Goal: Navigation & Orientation: Find specific page/section

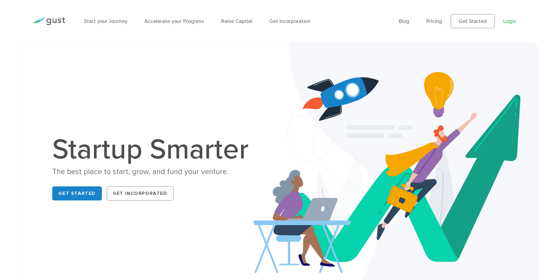
click at [507, 19] on link "Login" at bounding box center [509, 21] width 13 height 6
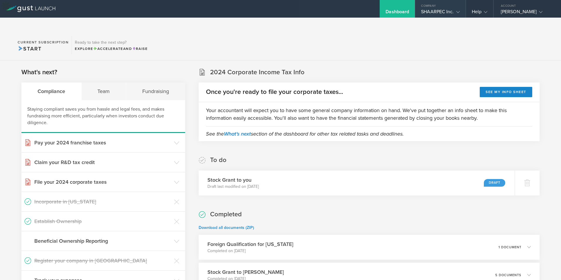
click at [433, 14] on div "SHAARPEC Inc." at bounding box center [440, 13] width 38 height 9
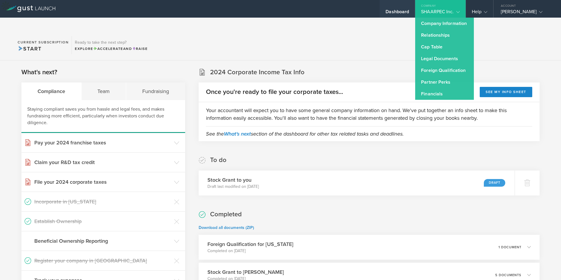
click at [386, 15] on div "Dashboard" at bounding box center [397, 13] width 23 height 9
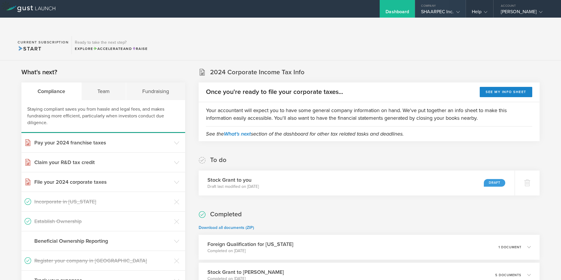
click at [442, 13] on div "SHAARPEC Inc." at bounding box center [440, 13] width 38 height 9
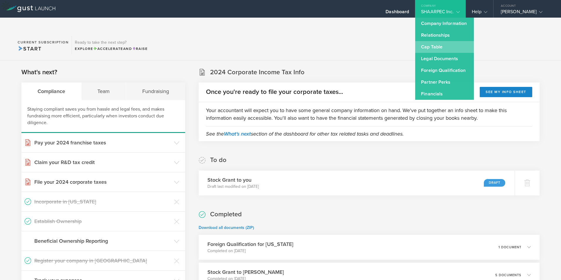
click at [434, 47] on link "Cap Table" at bounding box center [444, 47] width 59 height 12
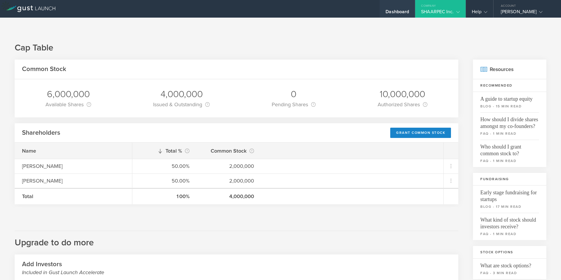
click at [387, 12] on div "Dashboard" at bounding box center [397, 13] width 23 height 9
